Goal: Transaction & Acquisition: Purchase product/service

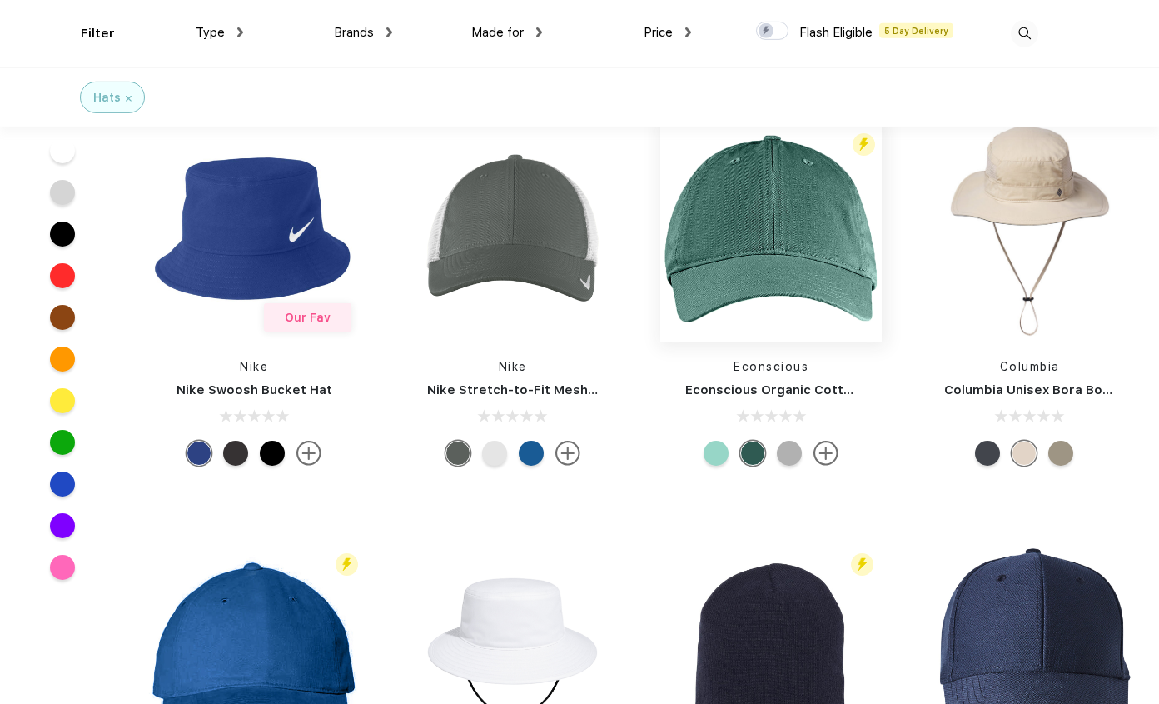
scroll to position [1614, 0]
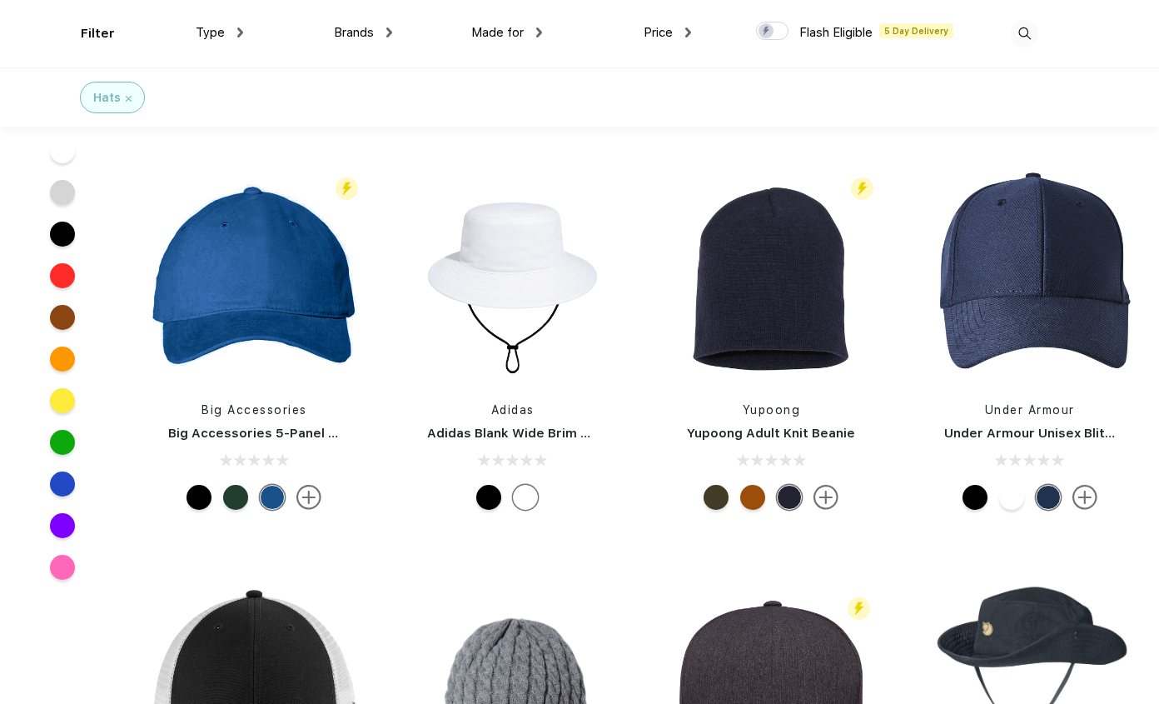
click at [233, 498] on div at bounding box center [235, 497] width 25 height 25
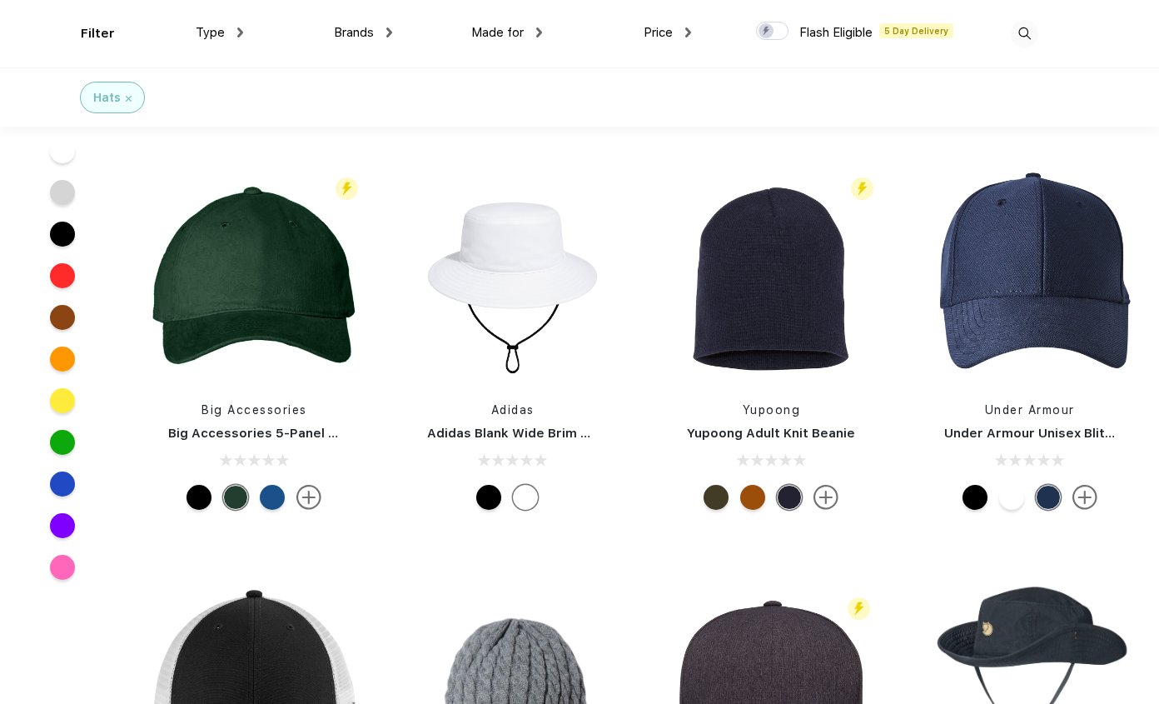
click at [204, 501] on div at bounding box center [198, 497] width 25 height 25
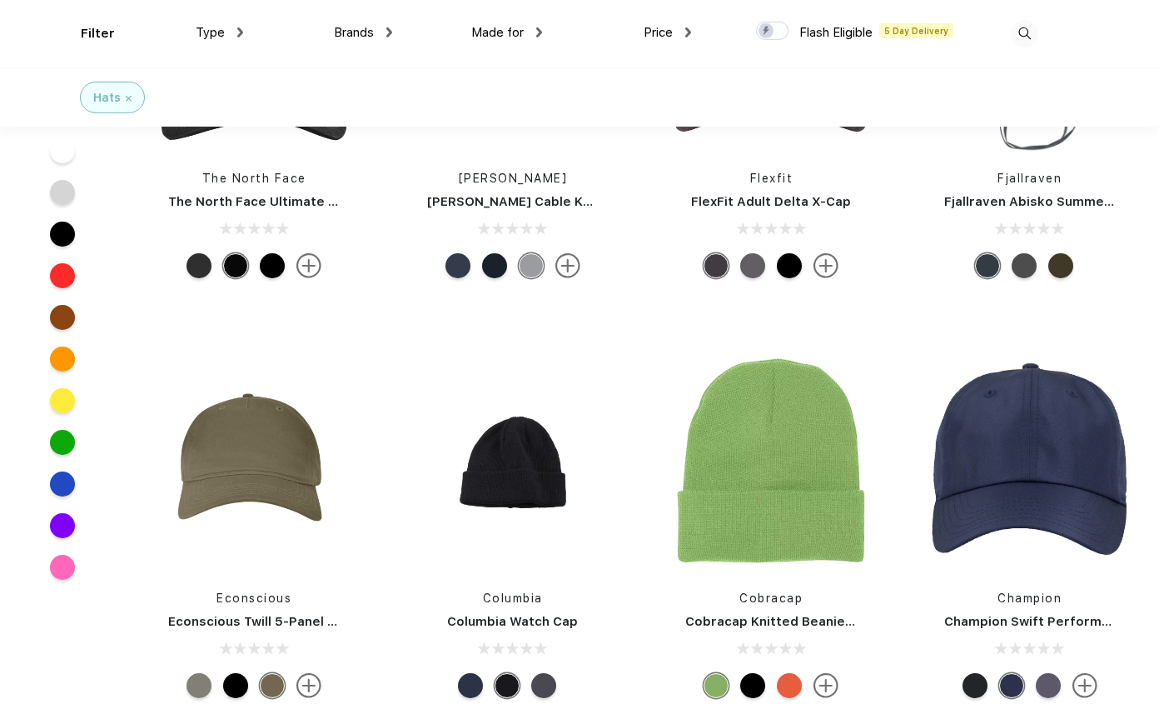
scroll to position [2379, 0]
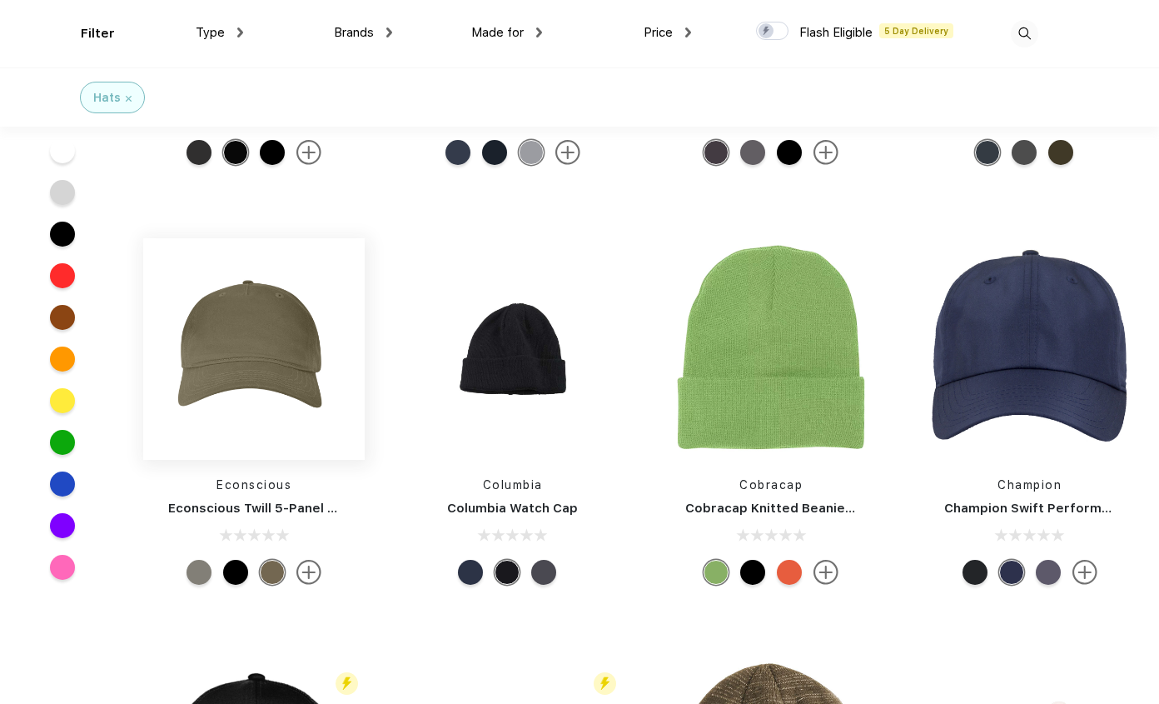
click at [252, 384] on img at bounding box center [253, 348] width 221 height 221
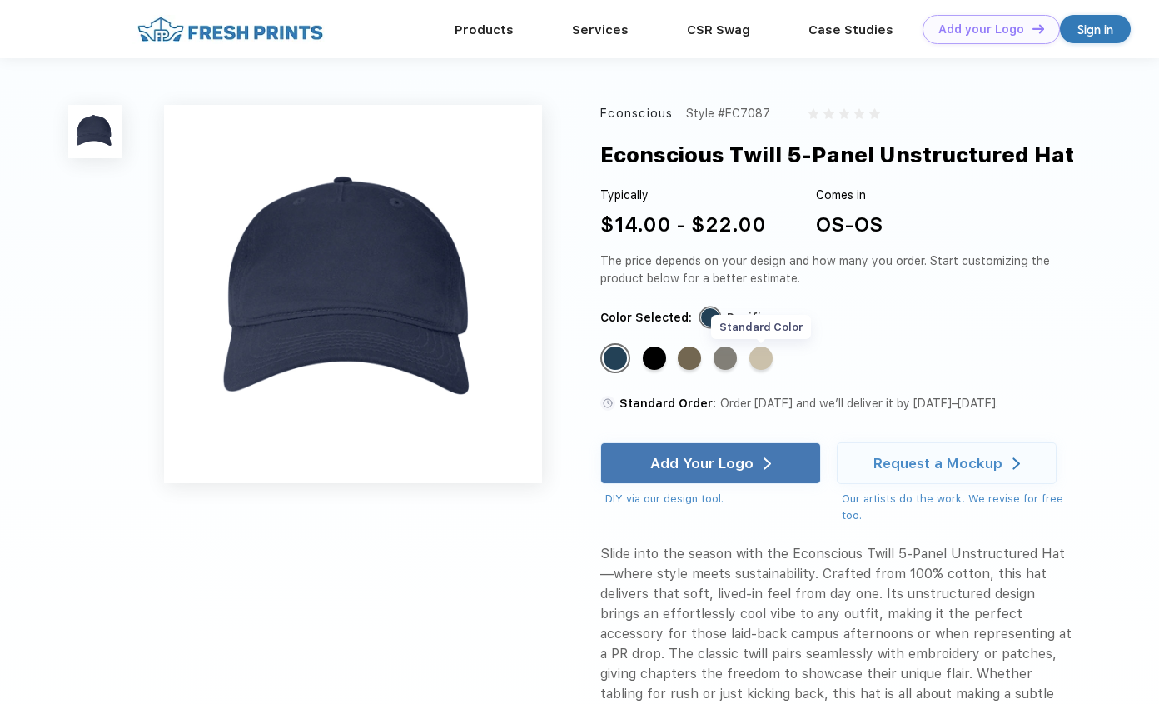
click at [765, 360] on div "Standard Color" at bounding box center [760, 357] width 23 height 23
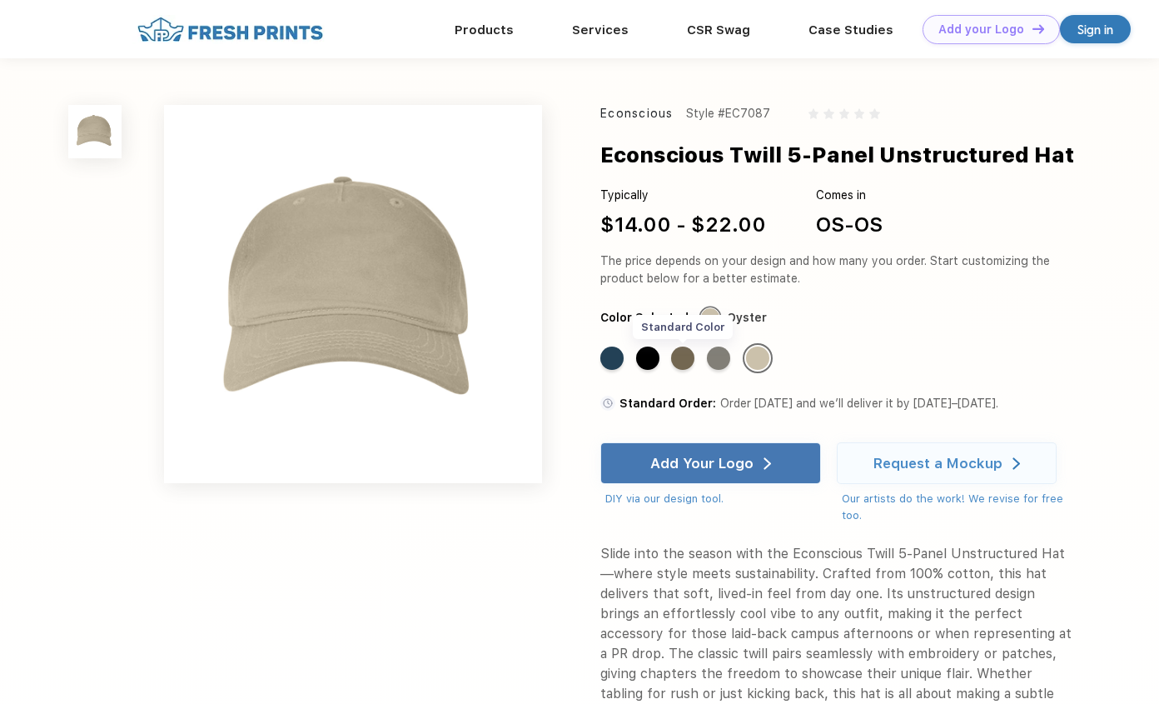
click at [684, 358] on div "Standard Color" at bounding box center [682, 357] width 23 height 23
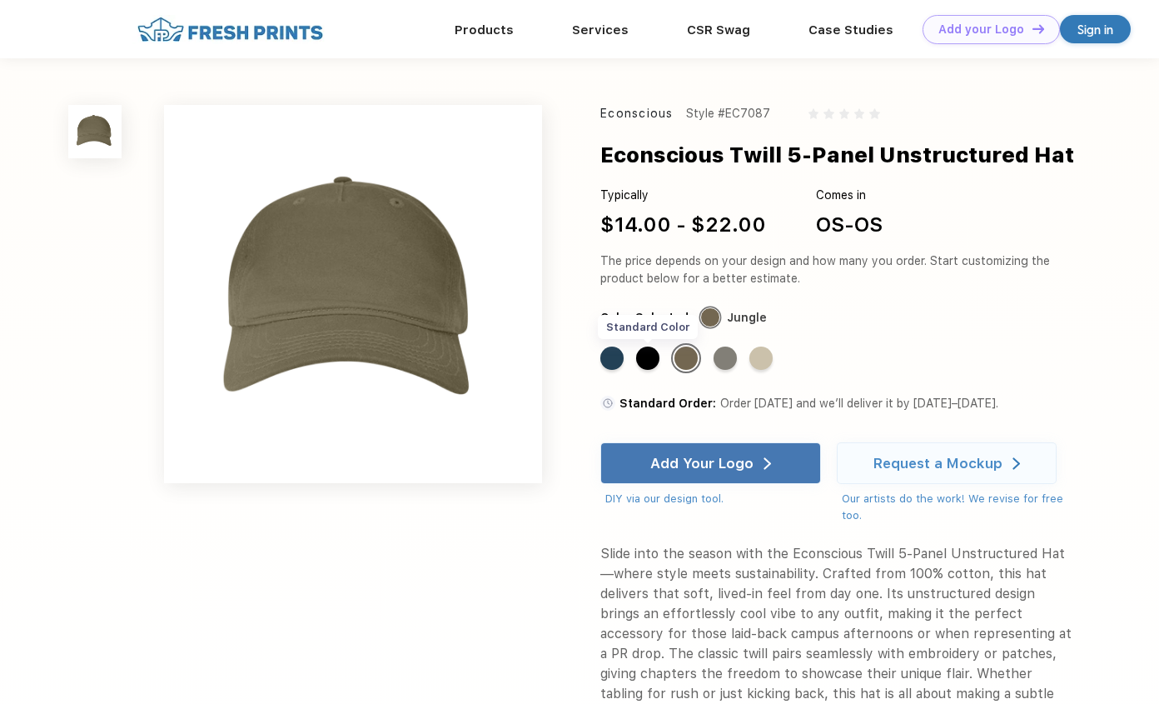
click at [653, 356] on div "Standard Color" at bounding box center [647, 357] width 23 height 23
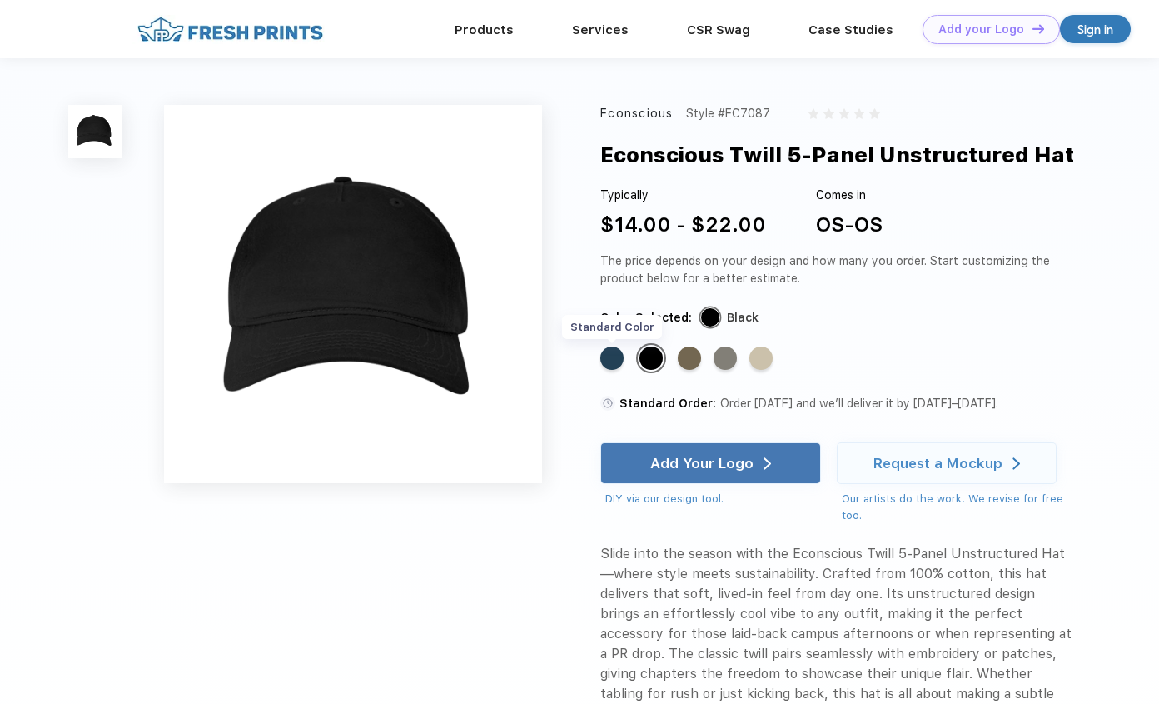
click at [609, 356] on div "Standard Color" at bounding box center [611, 357] width 23 height 23
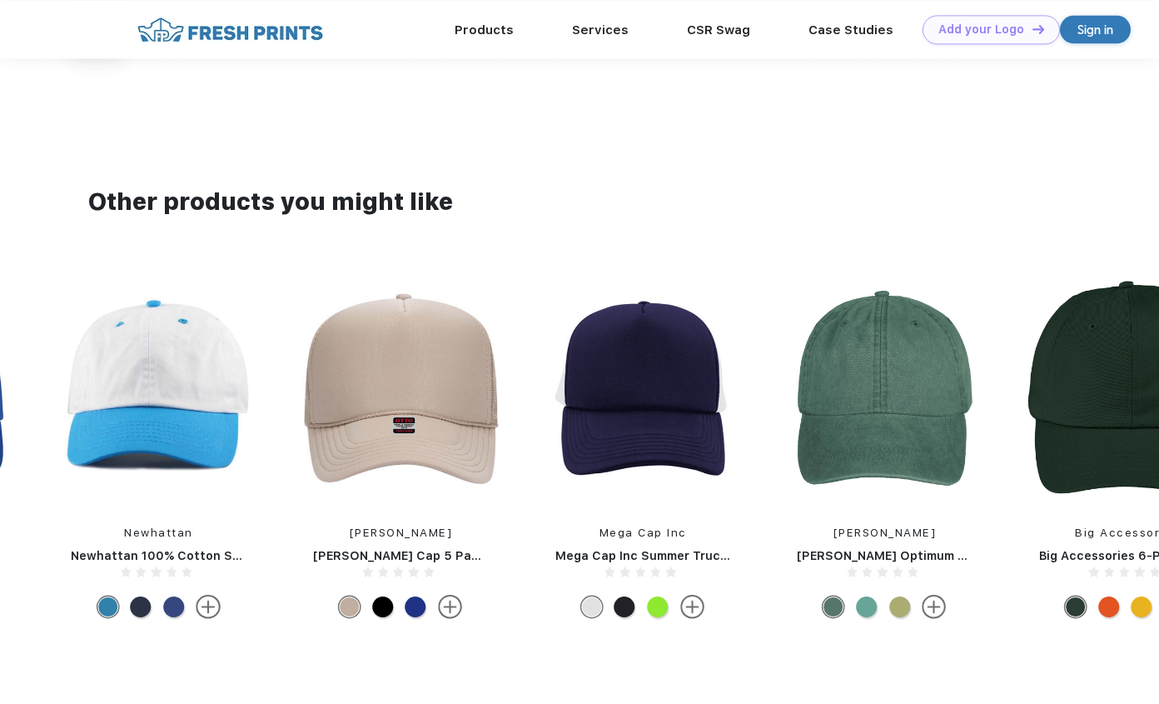
scroll to position [679, 0]
